Goal: Task Accomplishment & Management: Use online tool/utility

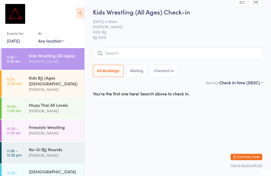
click at [23, 98] on link "10:00 - 11:30 am Muay Thai All Levels [PERSON_NAME]" at bounding box center [43, 109] width 83 height 22
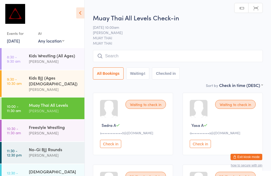
click at [35, 102] on div "Muay Thai All Levels" at bounding box center [54, 105] width 51 height 6
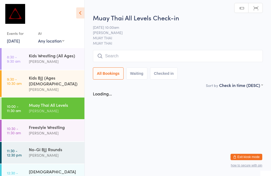
click at [119, 52] on input "search" at bounding box center [178, 56] width 170 height 12
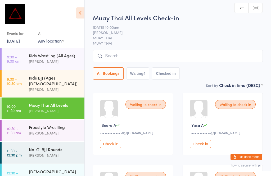
click at [118, 53] on input "search" at bounding box center [178, 56] width 170 height 12
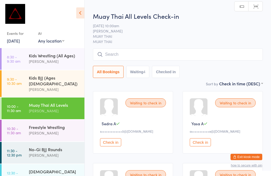
scroll to position [17, 0]
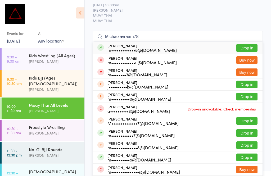
type input "Michaelavraam78"
click at [246, 45] on button "Drop in" at bounding box center [246, 48] width 21 height 8
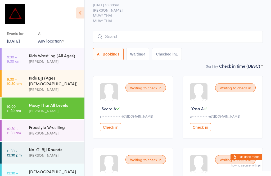
click at [126, 34] on input "search" at bounding box center [178, 37] width 170 height 12
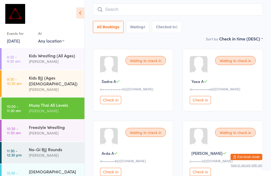
scroll to position [48, 0]
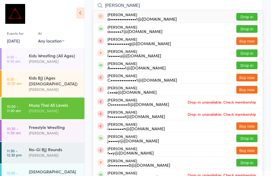
type input "[PERSON_NAME]"
click at [246, 29] on button "Drop in" at bounding box center [246, 29] width 21 height 8
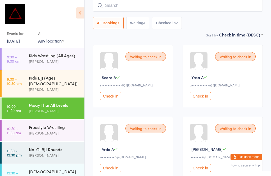
scroll to position [49, 0]
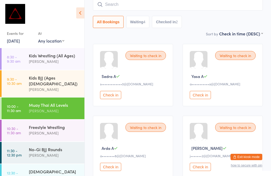
click at [210, 4] on input "search" at bounding box center [178, 4] width 170 height 12
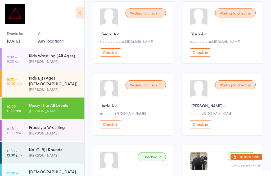
scroll to position [92, 0]
click at [65, 124] on div "Freestyle Wrestling" at bounding box center [54, 127] width 51 height 6
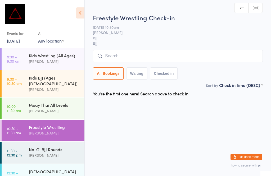
click at [55, 98] on div "Muay Thai All Levels [PERSON_NAME]" at bounding box center [57, 108] width 56 height 21
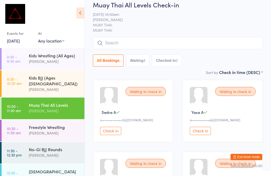
scroll to position [0, 0]
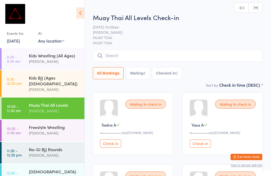
click at [54, 130] on div "[PERSON_NAME]" at bounding box center [54, 133] width 51 height 6
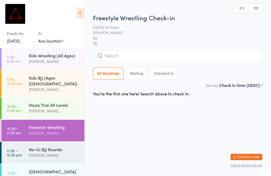
click at [162, 60] on input "search" at bounding box center [178, 56] width 170 height 12
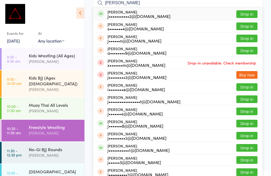
type input "[PERSON_NAME]"
click at [251, 13] on button "Drop in" at bounding box center [246, 14] width 21 height 8
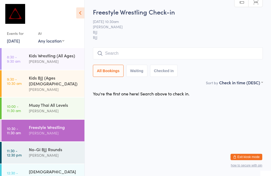
scroll to position [0, 0]
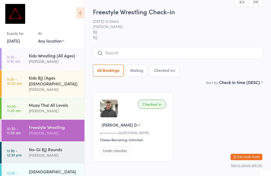
click at [214, 51] on input "search" at bounding box center [178, 53] width 170 height 12
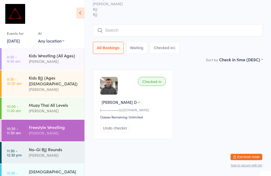
scroll to position [48, 0]
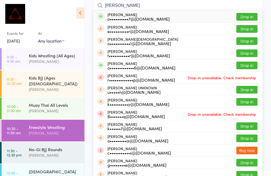
type input "[PERSON_NAME]"
click at [247, 14] on button "Drop in" at bounding box center [246, 17] width 21 height 8
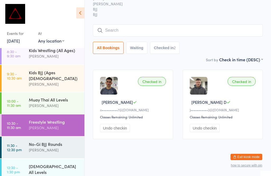
scroll to position [29, 0]
click at [132, 24] on input "search" at bounding box center [178, 30] width 170 height 12
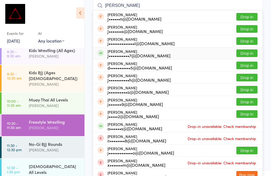
type input "[PERSON_NAME]"
click at [249, 51] on button "Drop in" at bounding box center [246, 53] width 21 height 8
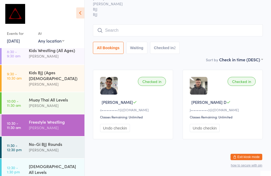
scroll to position [29, 0]
